Goal: Task Accomplishment & Management: Manage account settings

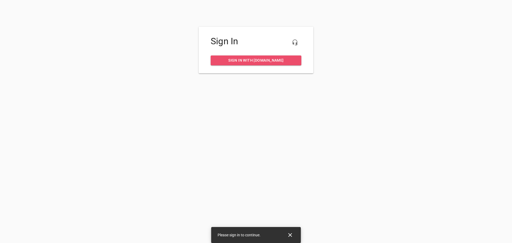
click at [257, 58] on span "Sign in with [DOMAIN_NAME]" at bounding box center [256, 60] width 82 height 7
